Goal: Task Accomplishment & Management: Complete application form

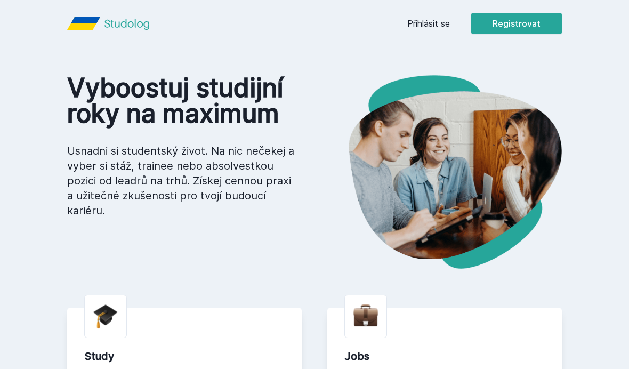
scroll to position [7, 0]
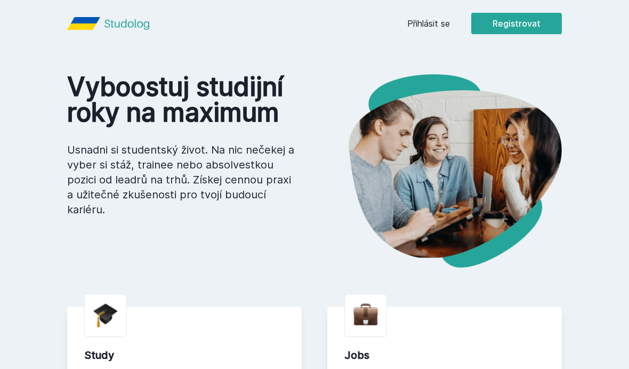
click at [440, 24] on link "Přihlásit se" at bounding box center [428, 23] width 43 height 13
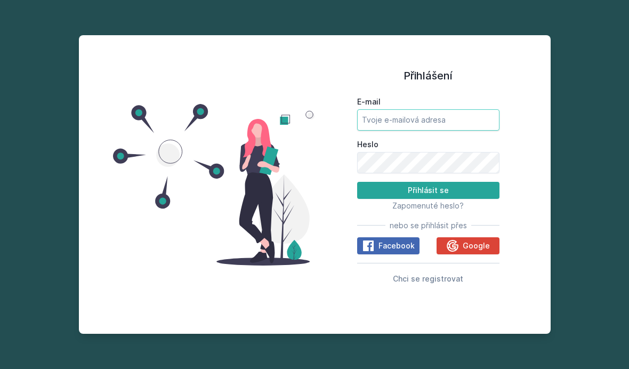
click at [469, 131] on input "E-mail" at bounding box center [428, 119] width 142 height 21
click at [483, 251] on span "Google" at bounding box center [476, 246] width 27 height 11
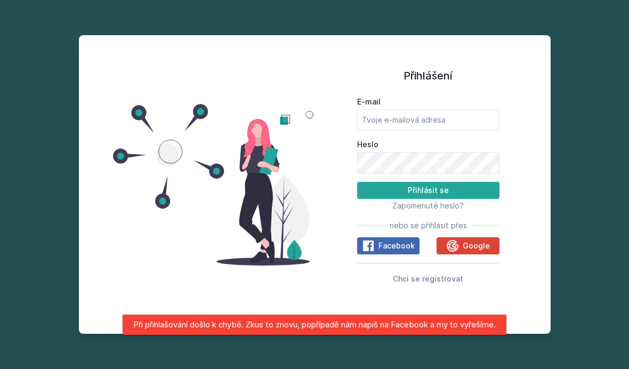
click at [456, 285] on button "Chci se registrovat" at bounding box center [428, 278] width 70 height 13
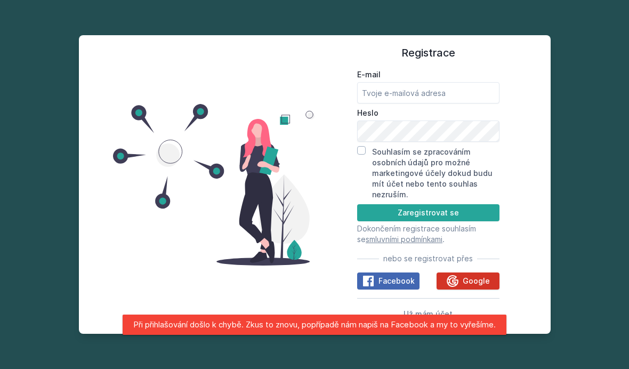
click at [477, 286] on span "Google" at bounding box center [476, 281] width 27 height 11
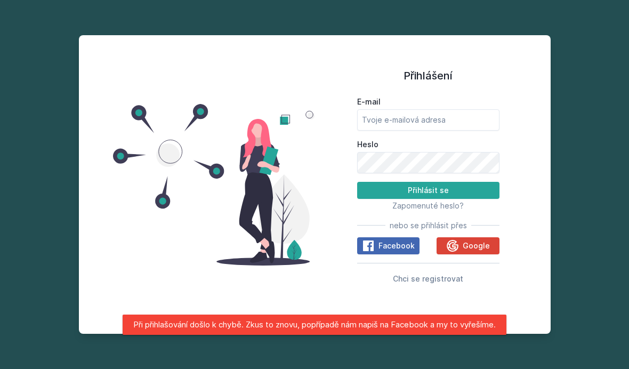
scroll to position [13, 0]
click at [482, 125] on input "E-mail" at bounding box center [428, 119] width 142 height 21
click at [446, 281] on span "Chci se registrovat" at bounding box center [428, 278] width 70 height 9
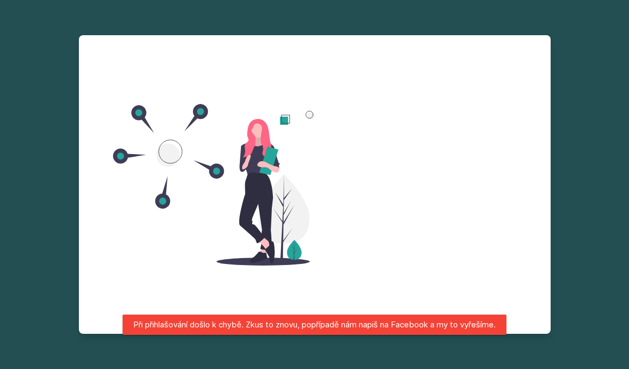
scroll to position [13, 0]
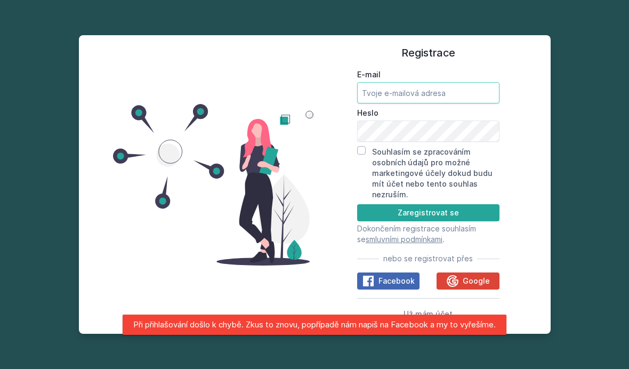
click at [476, 103] on input "E-mail" at bounding box center [428, 92] width 142 height 21
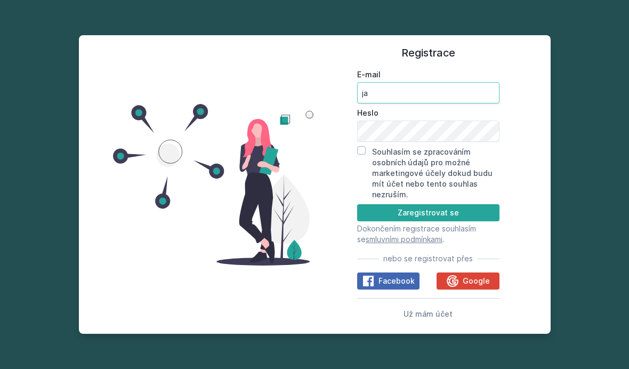
type input "jan"
type input "janskalikk@gmail.com"
click at [365, 155] on input "Souhlasím se zpracováním osobních údajů pro možné marketingové účely dokud budu…" at bounding box center [361, 150] width 9 height 9
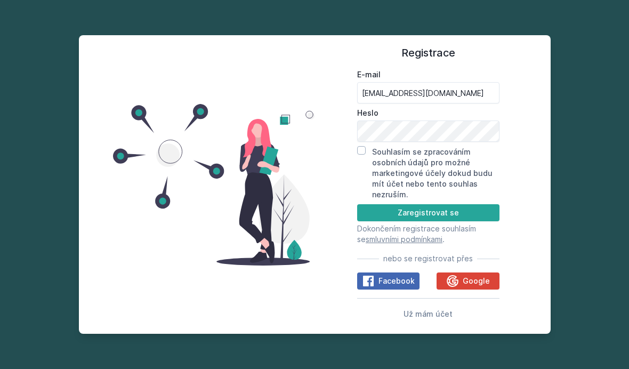
checkbox input "true"
click at [463, 220] on button "Zaregistrovat se" at bounding box center [428, 212] width 142 height 17
click at [470, 221] on button "Zaregistrovat se" at bounding box center [428, 212] width 142 height 17
click at [442, 218] on button "Zaregistrovat se" at bounding box center [428, 212] width 142 height 17
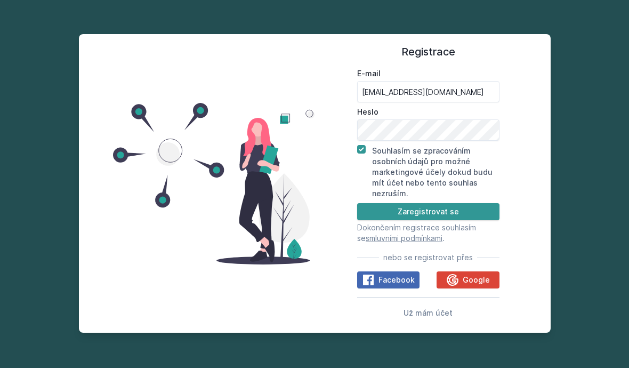
scroll to position [0, 0]
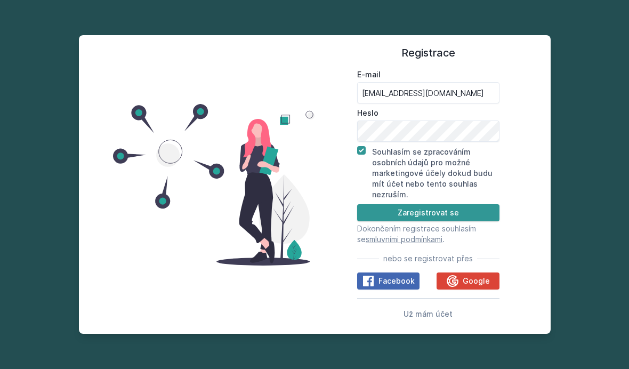
click at [435, 221] on button "Zaregistrovat se" at bounding box center [428, 212] width 142 height 17
click at [480, 221] on button "Zaregistrovat se" at bounding box center [428, 212] width 142 height 17
click at [479, 221] on button "Zaregistrovat se" at bounding box center [428, 212] width 142 height 17
click at [475, 221] on button "Zaregistrovat se" at bounding box center [428, 212] width 142 height 17
click at [473, 221] on button "Zaregistrovat se" at bounding box center [428, 212] width 142 height 17
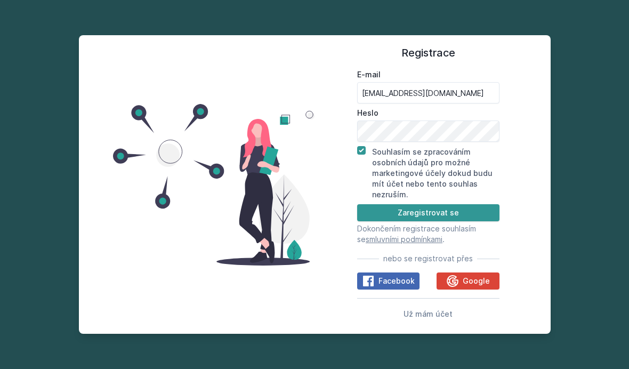
click at [473, 221] on button "Zaregistrovat se" at bounding box center [428, 212] width 142 height 17
